Goal: Task Accomplishment & Management: Complete application form

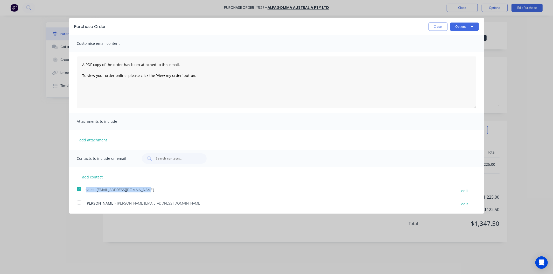
click at [441, 27] on button "Close" at bounding box center [438, 27] width 19 height 8
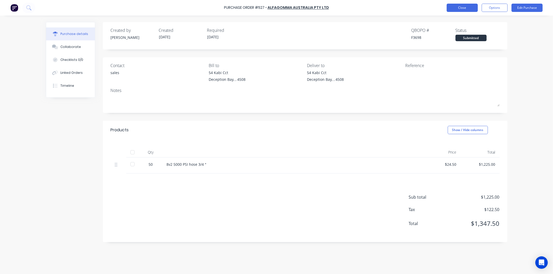
click at [461, 6] on button "Close" at bounding box center [462, 8] width 31 height 8
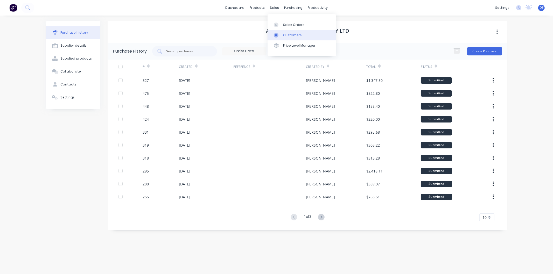
click at [290, 33] on div "Customers" at bounding box center [292, 35] width 19 height 5
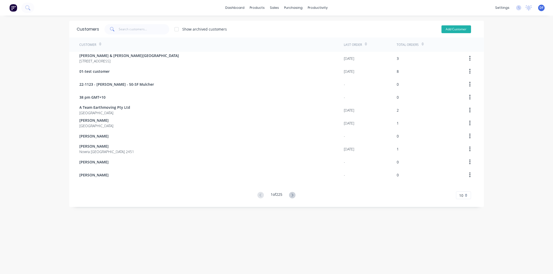
click at [452, 28] on button "Add Customer" at bounding box center [457, 29] width 30 height 8
select select "AU"
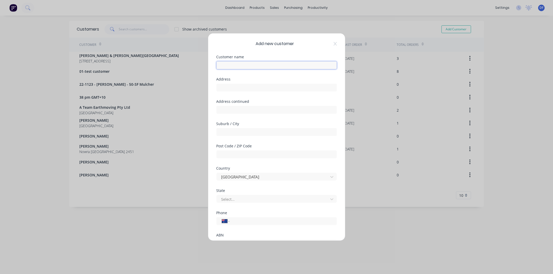
click at [235, 69] on input "text" at bounding box center [277, 65] width 120 height 8
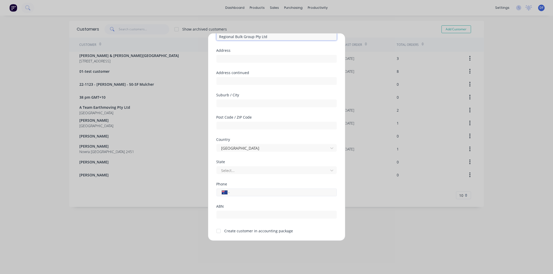
type input "Regional Bulk Group Pty Ltd"
click at [240, 191] on input "tel" at bounding box center [282, 193] width 98 height 6
type input "0419 907 420"
click at [219, 230] on div at bounding box center [218, 231] width 10 height 10
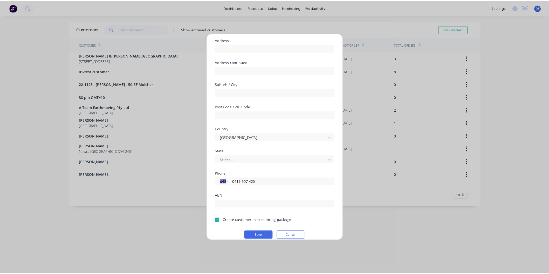
scroll to position [45, 0]
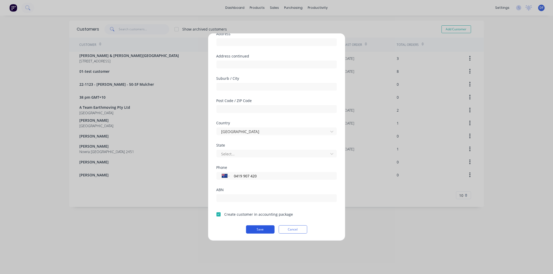
click at [264, 228] on button "Save" at bounding box center [260, 230] width 29 height 8
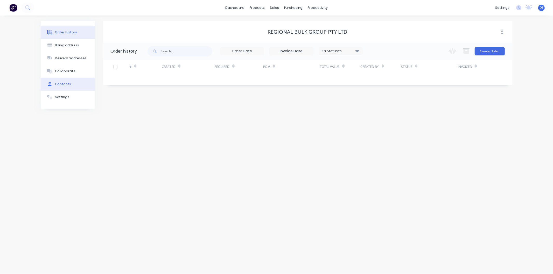
click at [64, 84] on div "Contacts" at bounding box center [63, 84] width 16 height 5
drag, startPoint x: 495, startPoint y: 51, endPoint x: 481, endPoint y: 55, distance: 13.7
click at [495, 51] on button "Add contact" at bounding box center [497, 51] width 24 height 8
select select "AU"
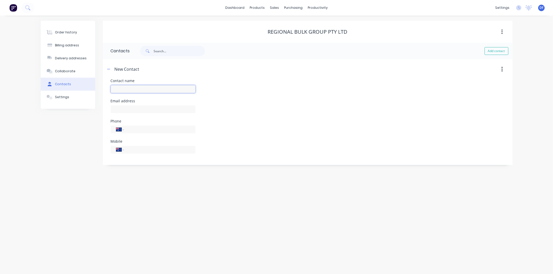
click at [115, 91] on input "text" at bounding box center [153, 89] width 85 height 8
type input "[PERSON_NAME]"
select select "AU"
click at [129, 110] on input "text" at bounding box center [153, 110] width 85 height 8
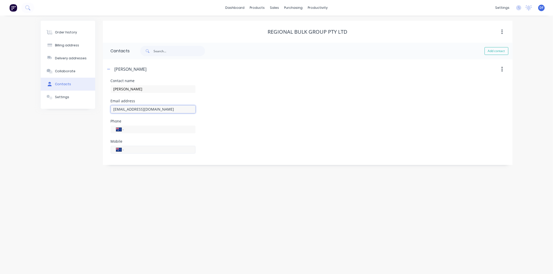
type input "[EMAIL_ADDRESS][DOMAIN_NAME]"
click at [139, 148] on input "tel" at bounding box center [159, 150] width 62 height 6
type input "0419 907 420"
click at [175, 169] on div "Order history Billing address Delivery addresses Collaborate Contacts Settings …" at bounding box center [276, 145] width 553 height 259
click at [68, 31] on div "Order history" at bounding box center [66, 32] width 22 height 5
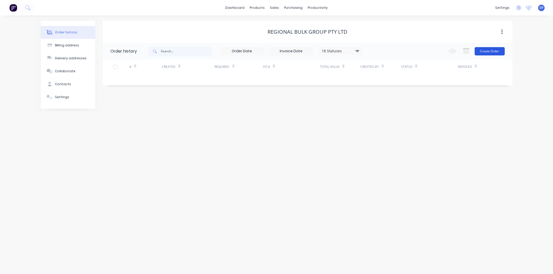
click at [490, 50] on button "Create Order" at bounding box center [490, 51] width 30 height 8
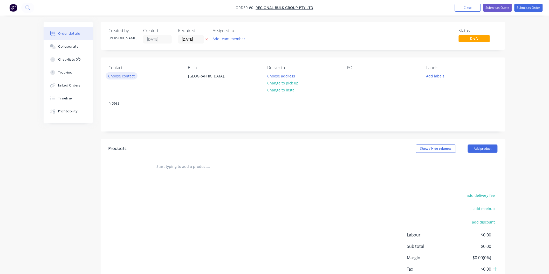
click at [123, 74] on button "Choose contact" at bounding box center [122, 75] width 32 height 7
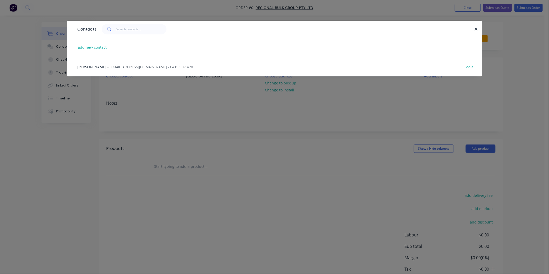
click at [136, 66] on span "- [EMAIL_ADDRESS][DOMAIN_NAME] - 0419 907 420" at bounding box center [150, 67] width 86 height 5
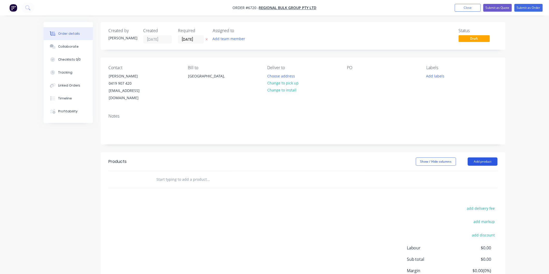
click at [477, 158] on button "Add product" at bounding box center [483, 162] width 30 height 8
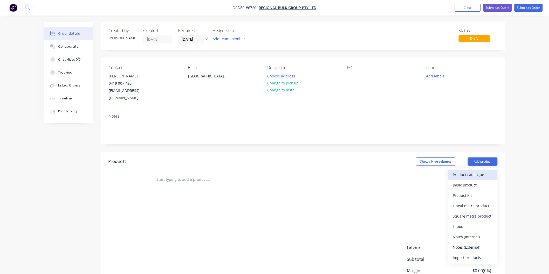
click at [470, 171] on div "Product catalogue" at bounding box center [473, 175] width 40 height 8
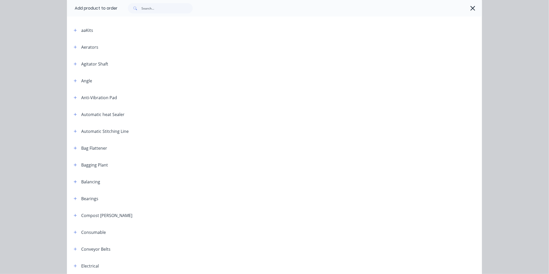
scroll to position [115, 0]
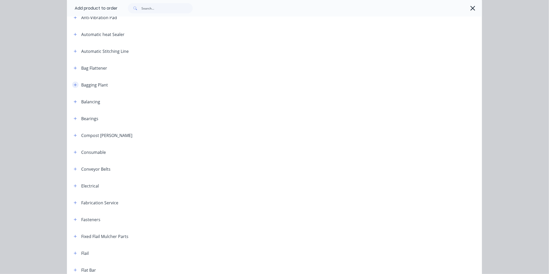
click at [74, 84] on icon "button" at bounding box center [75, 85] width 3 height 4
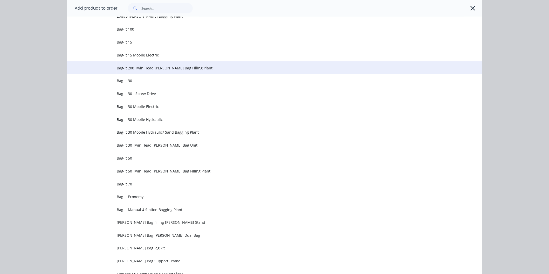
scroll to position [202, 0]
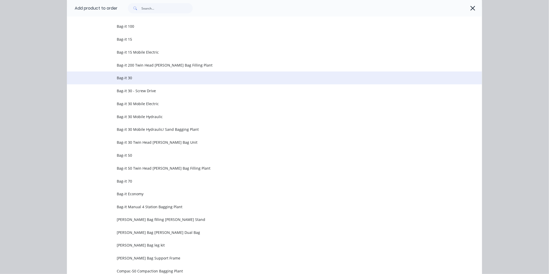
click at [132, 78] on span "Bag-it 30" at bounding box center [263, 77] width 292 height 5
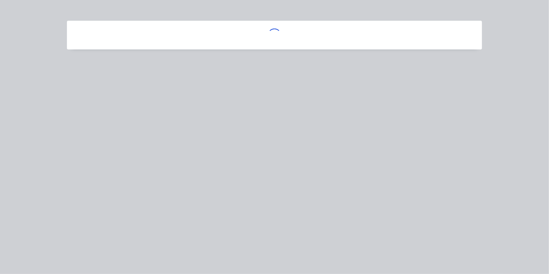
scroll to position [0, 0]
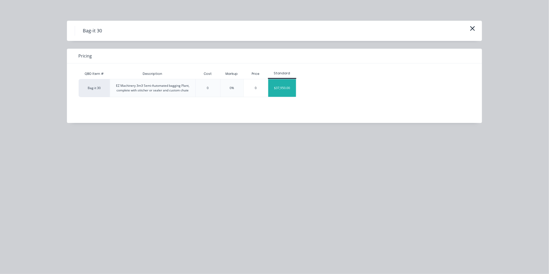
click at [278, 89] on div "$37,950.00" at bounding box center [282, 88] width 28 height 18
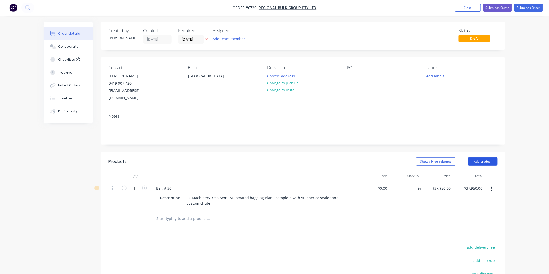
click at [484, 158] on button "Add product" at bounding box center [483, 162] width 30 height 8
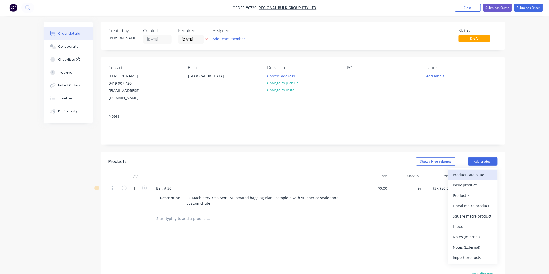
click at [457, 170] on button "Product catalogue" at bounding box center [472, 175] width 49 height 10
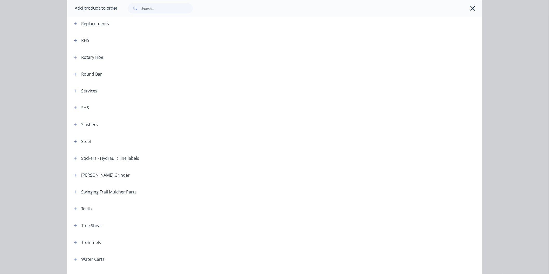
scroll to position [614, 0]
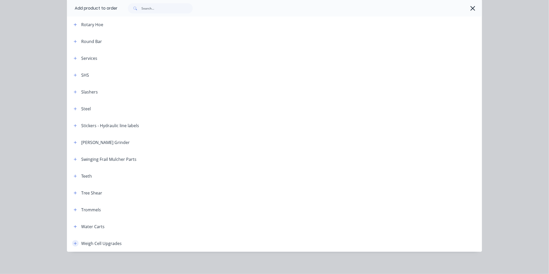
click at [74, 243] on icon "button" at bounding box center [75, 244] width 3 height 4
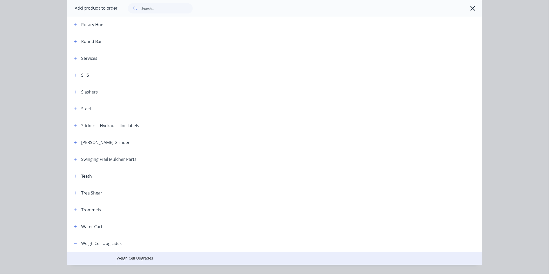
click at [134, 257] on span "Weigh Cell Upgrades" at bounding box center [263, 258] width 292 height 5
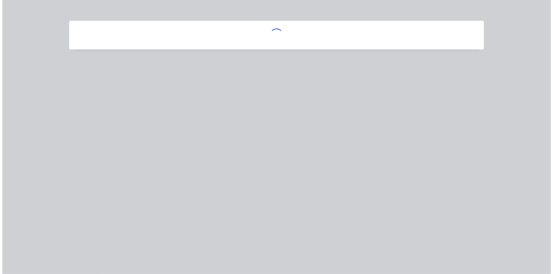
scroll to position [0, 0]
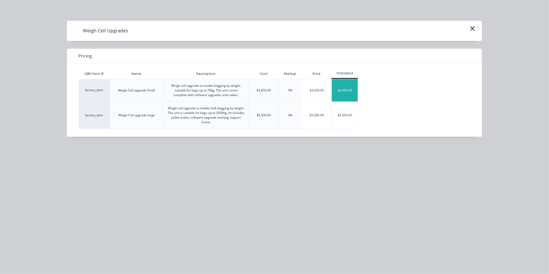
click at [345, 91] on div "$3,450.00" at bounding box center [345, 90] width 26 height 22
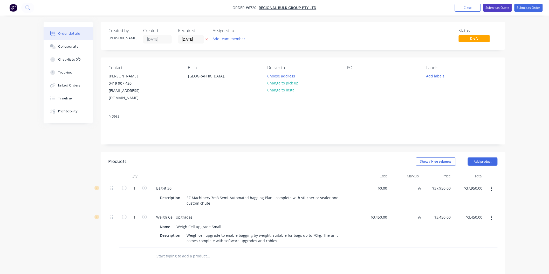
click at [500, 6] on button "Submit as Quote" at bounding box center [497, 8] width 29 height 8
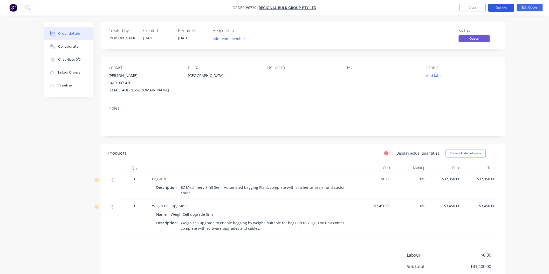
click at [499, 9] on button "Options" at bounding box center [501, 8] width 26 height 8
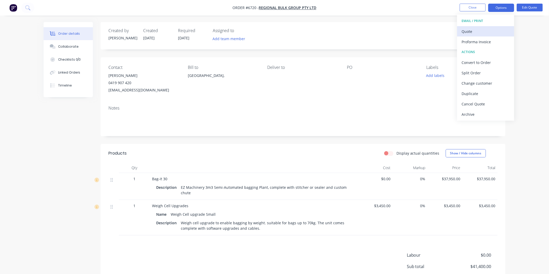
click at [471, 28] on div "Quote" at bounding box center [486, 32] width 48 height 8
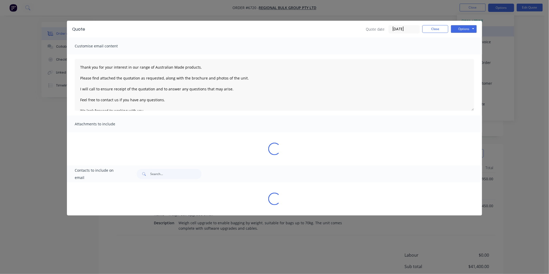
type textarea "Thank you for your interest in our range of Australian Made products. Please fi…"
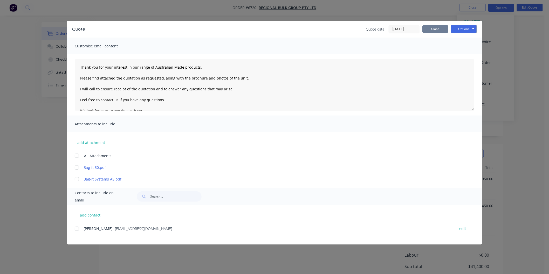
click at [434, 29] on button "Close" at bounding box center [435, 29] width 26 height 8
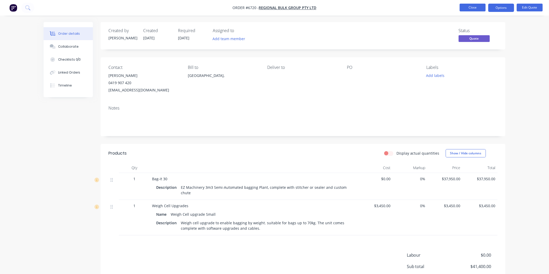
click at [477, 9] on button "Close" at bounding box center [473, 8] width 26 height 8
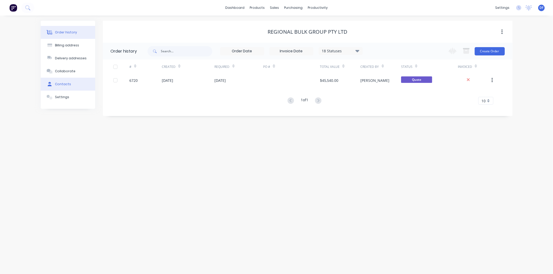
click at [56, 81] on button "Contacts" at bounding box center [68, 84] width 54 height 13
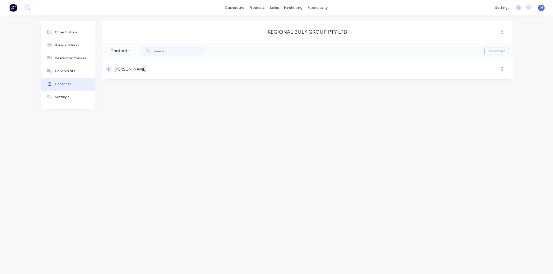
click at [109, 69] on icon "button" at bounding box center [108, 69] width 3 height 3
click at [116, 89] on input "[PERSON_NAME]" at bounding box center [153, 89] width 85 height 8
type input "[PERSON_NAME]"
click at [318, 141] on div "Mobile International [GEOGRAPHIC_DATA] [GEOGRAPHIC_DATA] [GEOGRAPHIC_DATA] [GEO…" at bounding box center [308, 150] width 394 height 20
click at [214, 213] on div "Order history Billing address Delivery addresses Collaborate Contacts Settings …" at bounding box center [276, 145] width 553 height 259
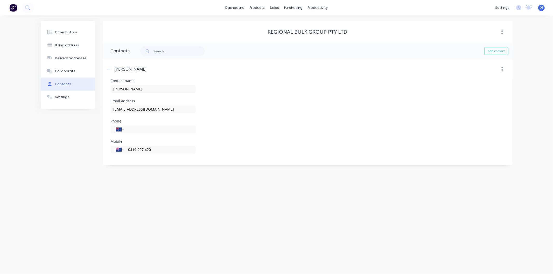
click at [213, 207] on div "Order history Billing address Delivery addresses Collaborate Contacts Settings …" at bounding box center [276, 145] width 553 height 259
click at [72, 31] on div "Order history" at bounding box center [66, 32] width 22 height 5
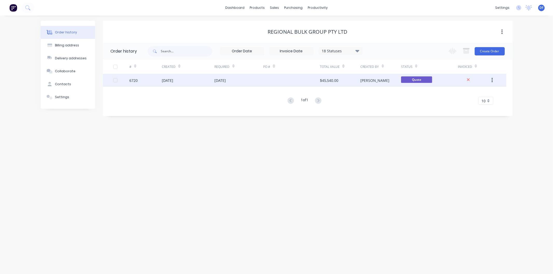
click at [327, 79] on div "$45,540.00" at bounding box center [329, 80] width 18 height 5
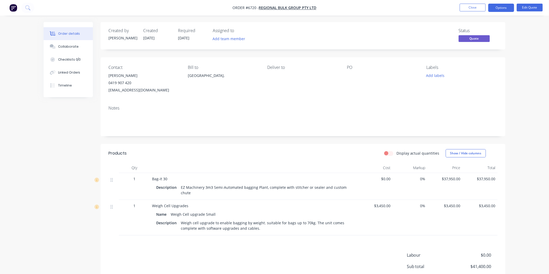
click at [133, 91] on div "[EMAIL_ADDRESS][DOMAIN_NAME]" at bounding box center [143, 90] width 71 height 7
click at [501, 7] on button "Options" at bounding box center [501, 8] width 26 height 8
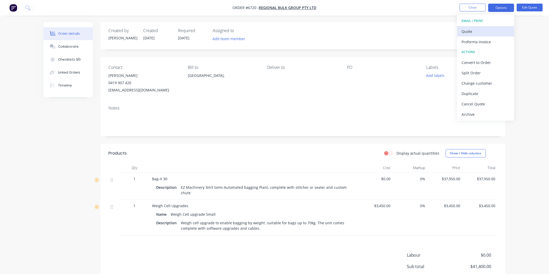
click at [472, 33] on div "Quote" at bounding box center [486, 32] width 48 height 8
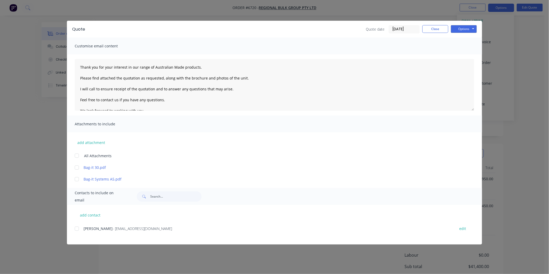
click at [79, 230] on div at bounding box center [77, 229] width 10 height 10
click at [80, 66] on textarea "Thank you for your interest in our range of Australian Made products. Please fi…" at bounding box center [274, 85] width 399 height 52
click at [459, 27] on button "Options" at bounding box center [464, 29] width 26 height 8
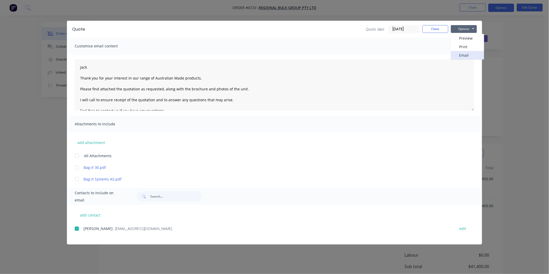
click at [463, 55] on button "Email" at bounding box center [467, 55] width 33 height 9
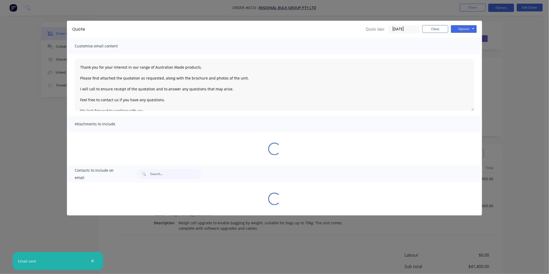
type textarea "Thank you for your interest in our range of Australian Made products. Please fi…"
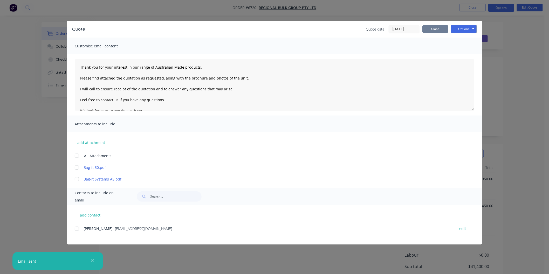
click at [439, 28] on button "Close" at bounding box center [435, 29] width 26 height 8
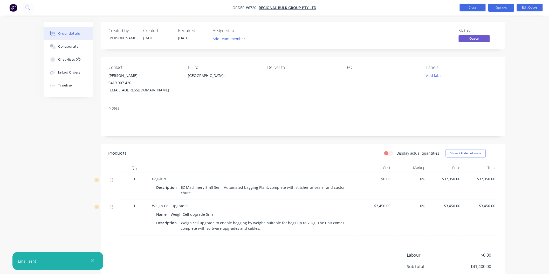
click at [476, 6] on button "Close" at bounding box center [473, 8] width 26 height 8
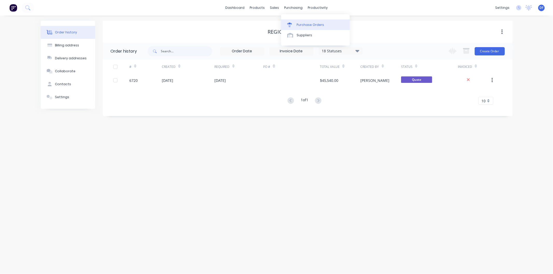
click at [307, 22] on link "Purchase Orders" at bounding box center [315, 24] width 69 height 10
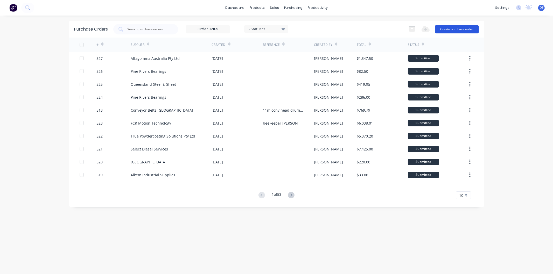
click at [454, 29] on button "Create purchase order" at bounding box center [457, 29] width 44 height 8
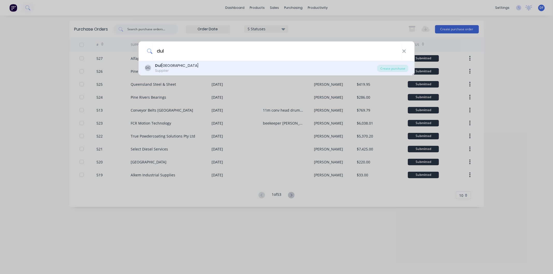
type input "dul"
click at [182, 67] on div "Dul [GEOGRAPHIC_DATA]" at bounding box center [176, 65] width 43 height 5
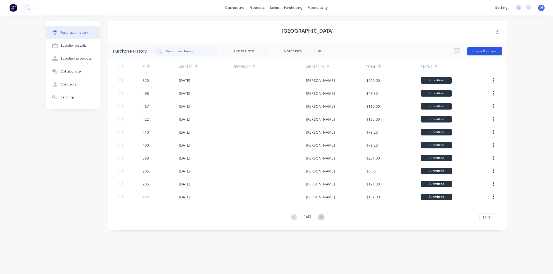
click at [483, 50] on button "Create Purchase" at bounding box center [484, 51] width 35 height 8
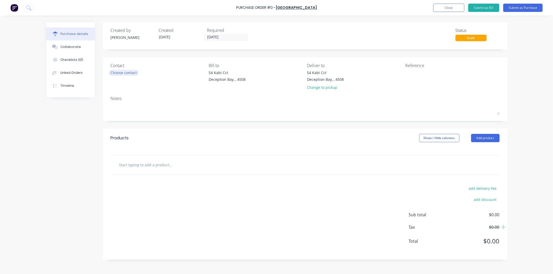
click at [133, 73] on div "Choose contact" at bounding box center [124, 72] width 26 height 5
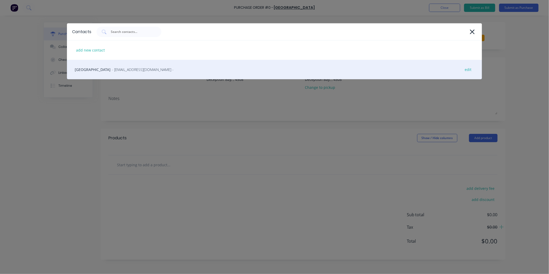
click at [122, 71] on span "- [EMAIL_ADDRESS][DOMAIN_NAME] -" at bounding box center [143, 69] width 62 height 5
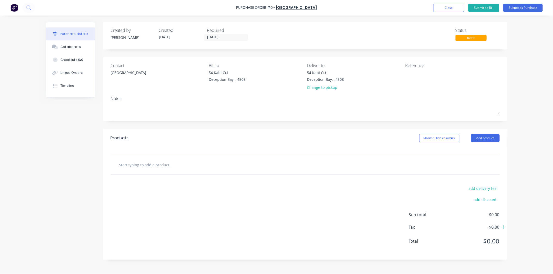
click at [143, 165] on input "text" at bounding box center [171, 165] width 104 height 10
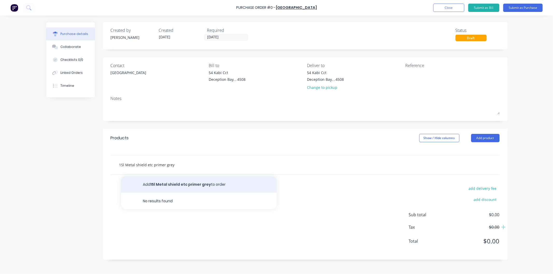
type input "15l Metal shield etc primer grey"
click at [185, 187] on button "Add 15l Metal shield etc primer grey to order" at bounding box center [199, 184] width 156 height 17
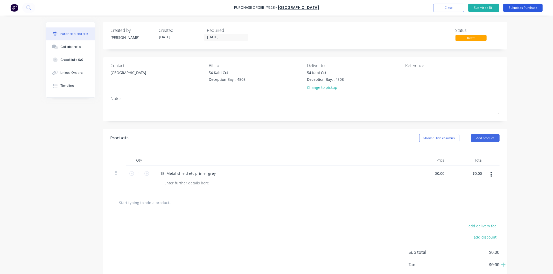
click at [518, 6] on button "Submit as Purchase" at bounding box center [522, 8] width 39 height 8
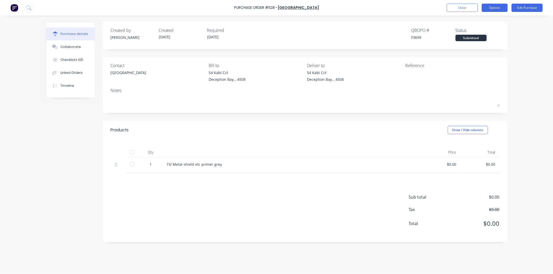
click at [497, 6] on button "Options" at bounding box center [495, 8] width 26 height 8
click at [478, 21] on div "Print / Email" at bounding box center [483, 21] width 40 height 8
click at [476, 30] on div "With pricing" at bounding box center [483, 32] width 40 height 8
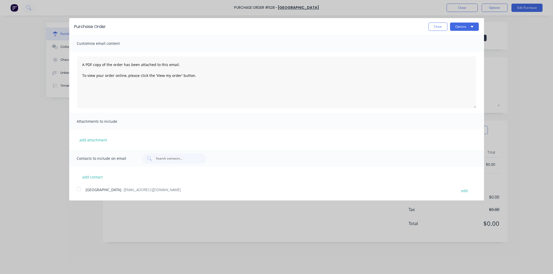
click at [77, 190] on div at bounding box center [79, 189] width 10 height 10
click at [460, 28] on button "Options" at bounding box center [464, 27] width 29 height 8
click at [444, 49] on div "Email" at bounding box center [454, 50] width 40 height 8
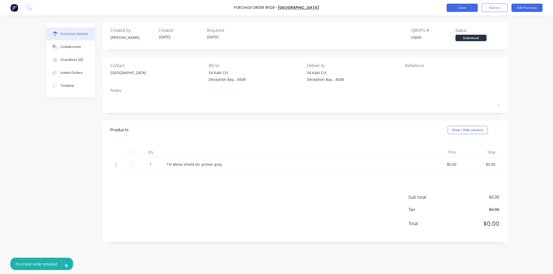
click at [460, 6] on button "Close" at bounding box center [462, 8] width 31 height 8
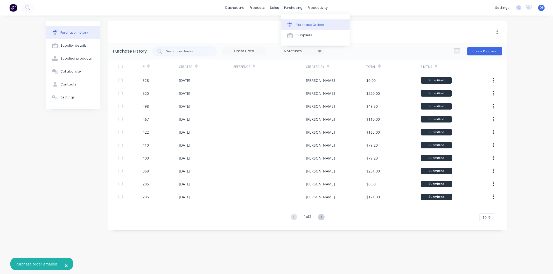
click at [296, 24] on link "Purchase Orders" at bounding box center [315, 24] width 69 height 10
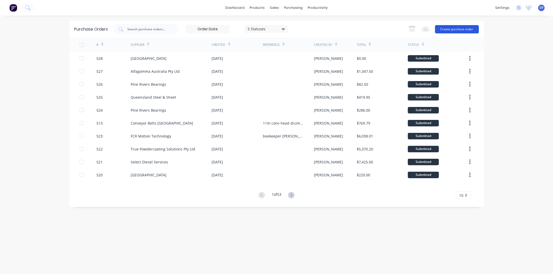
click at [454, 27] on button "Create purchase order" at bounding box center [457, 29] width 44 height 8
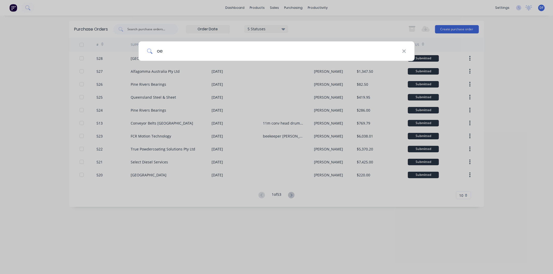
type input "oem"
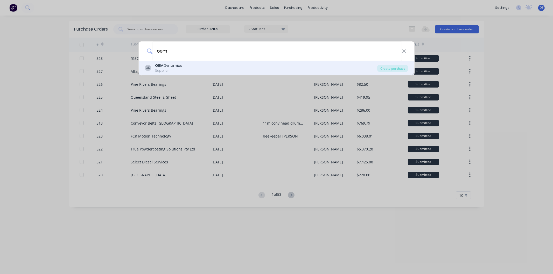
click at [170, 69] on div "Supplier" at bounding box center [168, 70] width 27 height 5
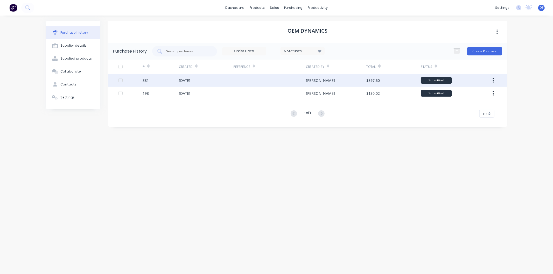
click at [188, 80] on div "[DATE]" at bounding box center [184, 80] width 11 height 5
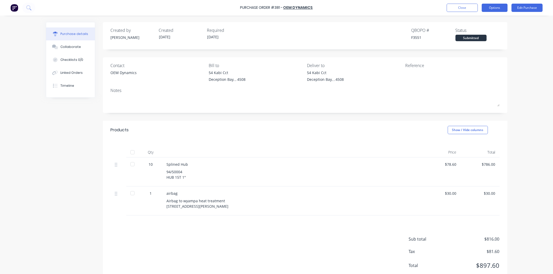
click at [488, 5] on button "Options" at bounding box center [495, 8] width 26 height 8
click at [471, 50] on div "Duplicate" at bounding box center [483, 53] width 40 height 8
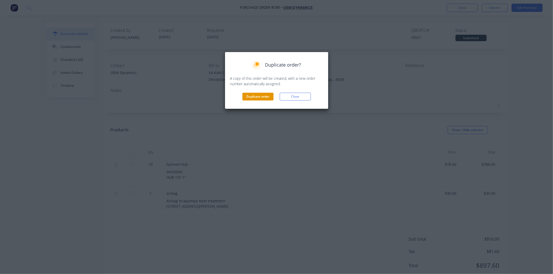
click at [258, 96] on button "Duplicate order" at bounding box center [258, 97] width 31 height 8
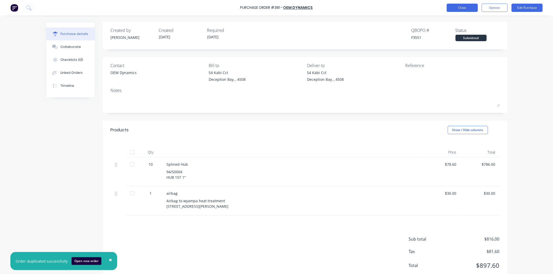
click at [462, 8] on button "Close" at bounding box center [462, 8] width 31 height 8
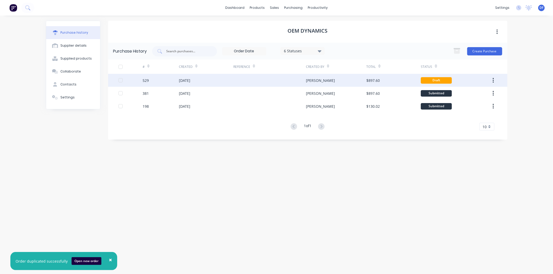
click at [190, 81] on div "[DATE]" at bounding box center [184, 80] width 11 height 5
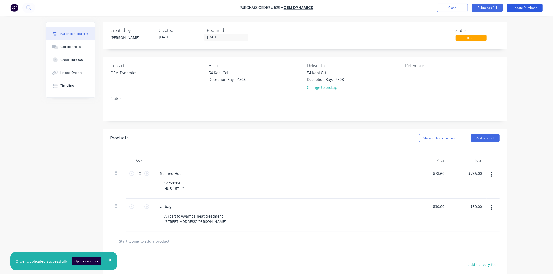
click at [519, 9] on button "Update Purchase" at bounding box center [525, 8] width 36 height 8
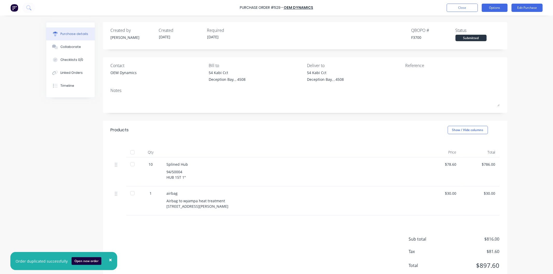
click at [495, 5] on button "Options" at bounding box center [495, 8] width 26 height 8
click at [478, 20] on div "Print / Email" at bounding box center [483, 21] width 40 height 8
click at [474, 31] on div "With pricing" at bounding box center [483, 32] width 40 height 8
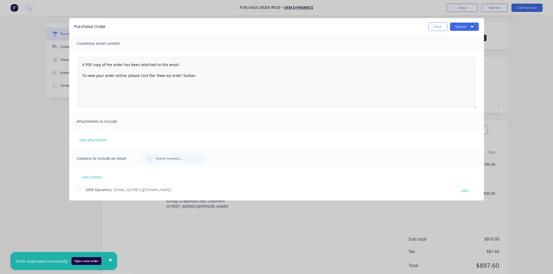
click at [81, 189] on div at bounding box center [79, 189] width 10 height 10
click at [458, 25] on button "Options" at bounding box center [464, 27] width 29 height 8
click at [439, 49] on div "Email" at bounding box center [454, 50] width 40 height 8
